Goal: Transaction & Acquisition: Purchase product/service

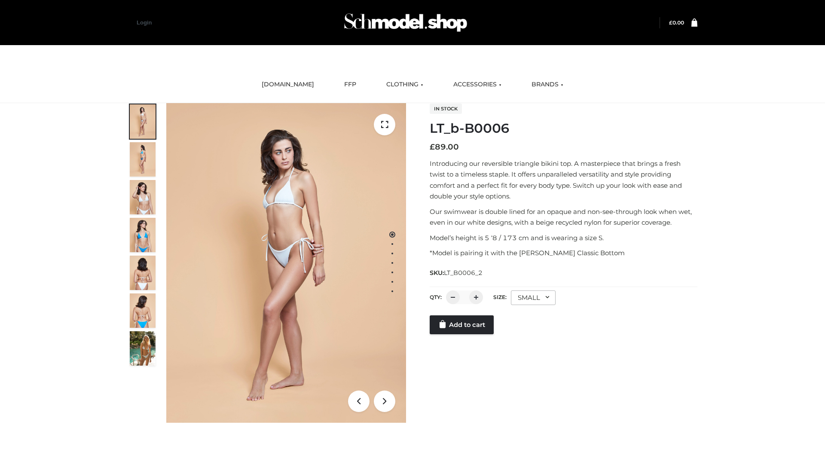
click at [462, 334] on link "Add to cart" at bounding box center [462, 324] width 64 height 19
